Goal: Task Accomplishment & Management: Manage account settings

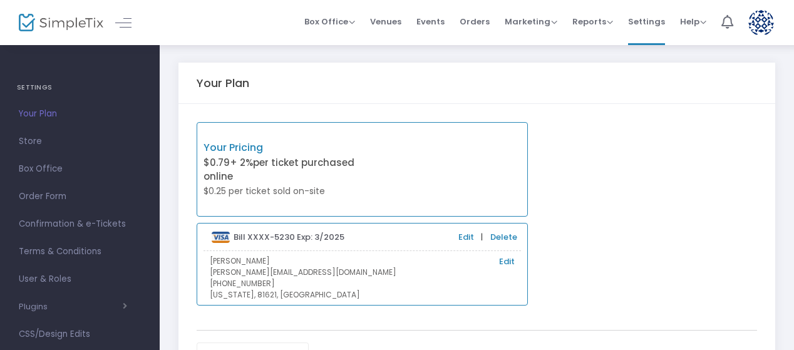
click at [757, 28] on img at bounding box center [761, 23] width 26 height 26
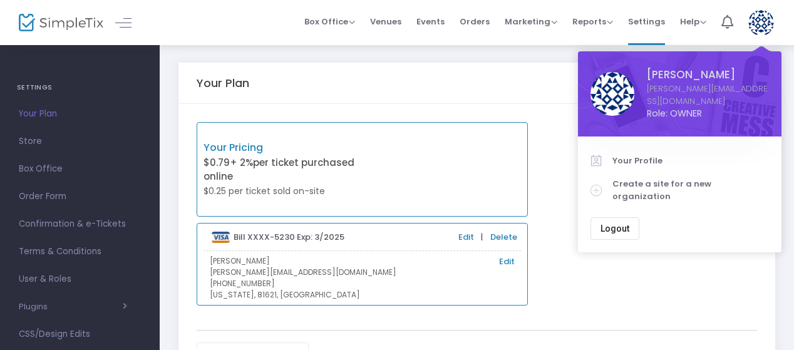
click at [616, 223] on span "Logout" at bounding box center [614, 228] width 29 height 10
